Goal: Consume media (video, audio)

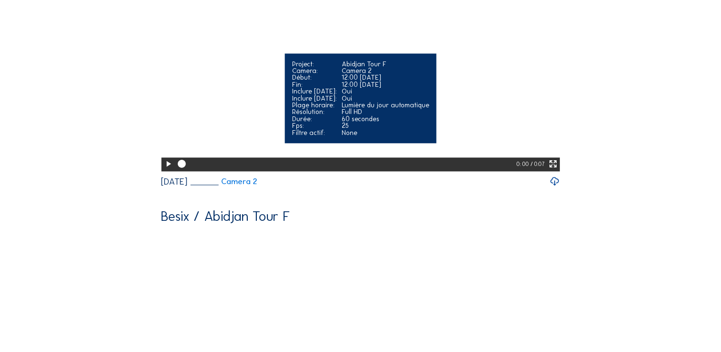
scroll to position [1185, 0]
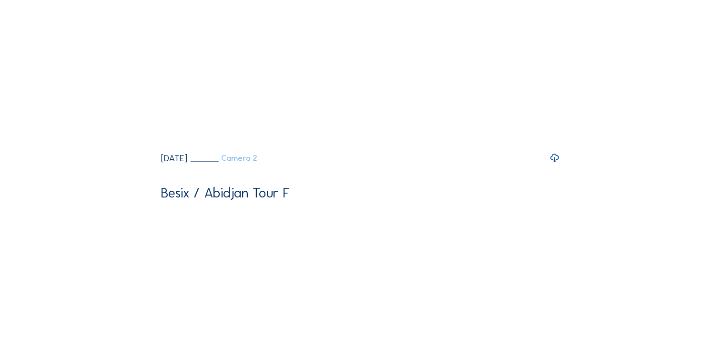
click at [257, 162] on link "Camera 2" at bounding box center [223, 158] width 67 height 8
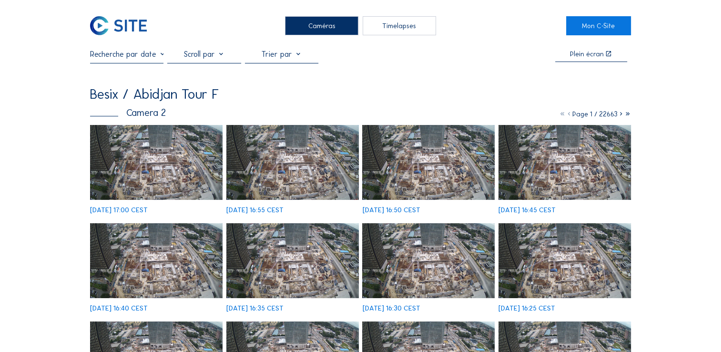
click at [281, 159] on img at bounding box center [292, 162] width 133 height 74
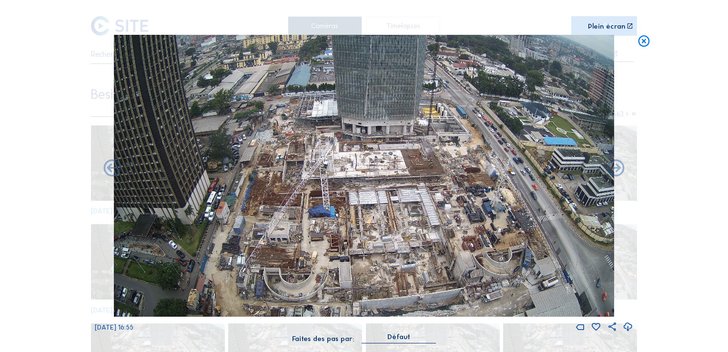
click at [644, 43] on icon at bounding box center [644, 42] width 14 height 14
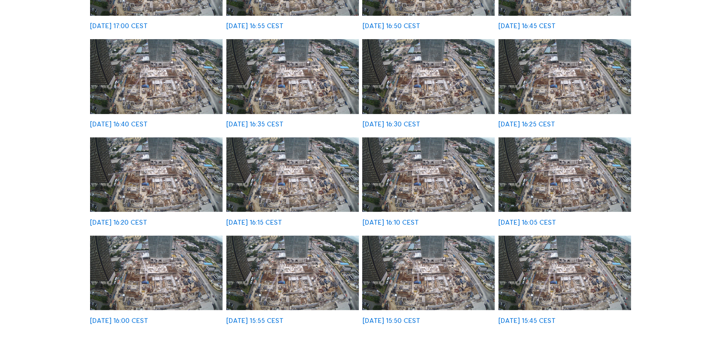
scroll to position [48, 0]
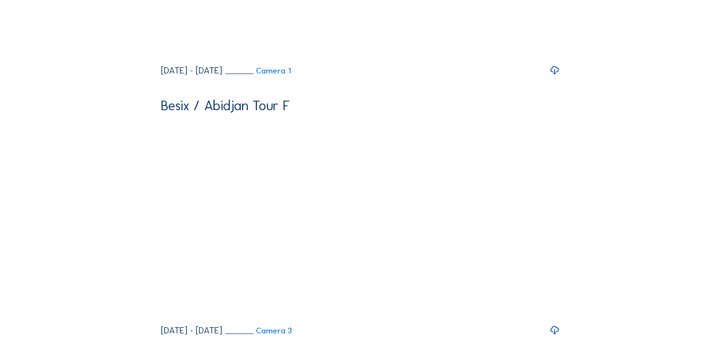
scroll to position [597, 0]
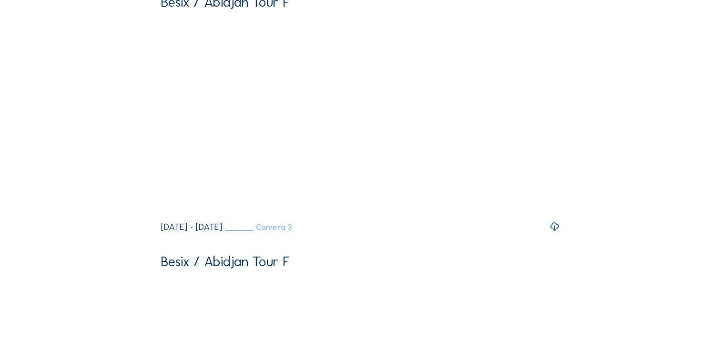
click at [292, 231] on link "Camera 3" at bounding box center [258, 227] width 67 height 8
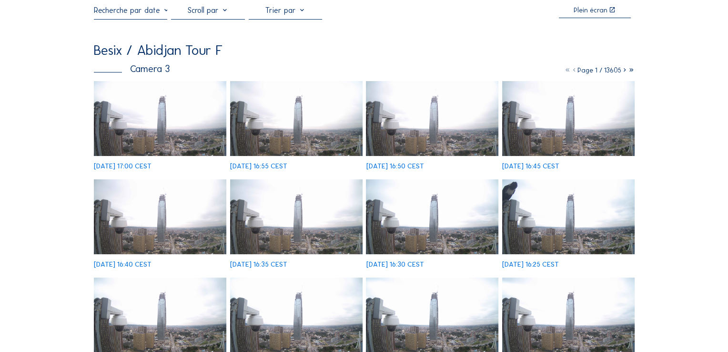
scroll to position [95, 0]
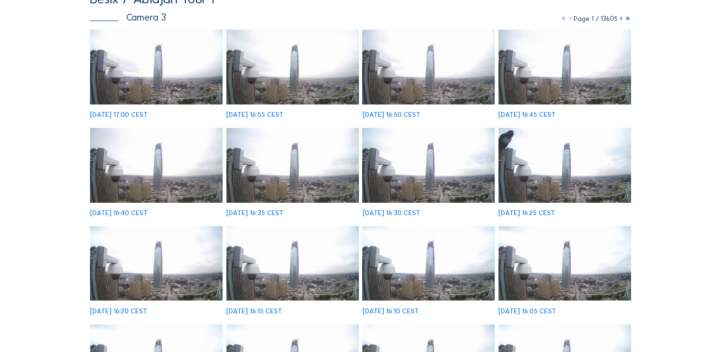
click at [421, 268] on img at bounding box center [428, 263] width 133 height 74
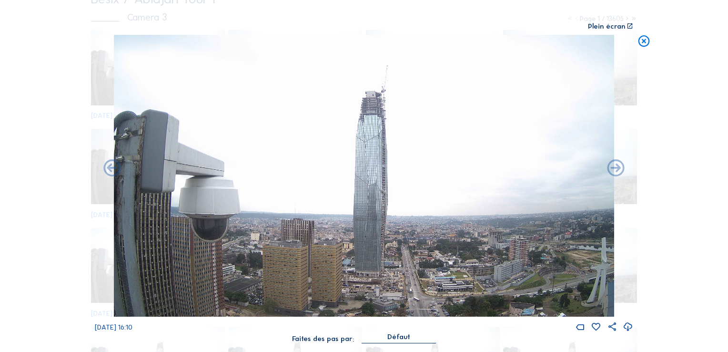
drag, startPoint x: 696, startPoint y: 31, endPoint x: 660, endPoint y: 0, distance: 47.7
click at [696, 31] on div "Scroll pour voyager dans le temps | Appuie sur le 'Alt' Bouton + Scroll pour Zo…" at bounding box center [364, 176] width 728 height 352
